Goal: Register for event/course

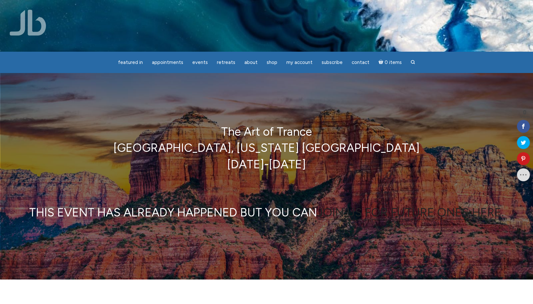
click at [435, 214] on link "JOIN US FOR FUTURE ONES HERE." at bounding box center [410, 213] width 187 height 14
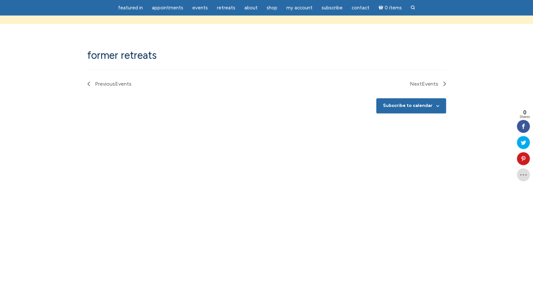
scroll to position [384, 0]
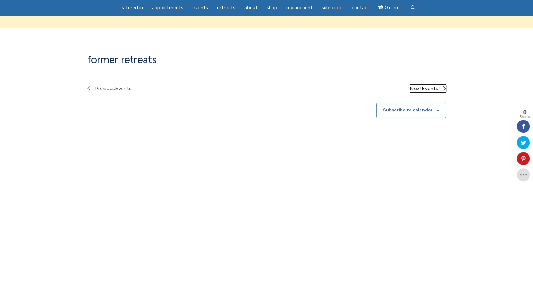
click at [424, 91] on span "Events" at bounding box center [430, 88] width 16 height 6
